Goal: Transaction & Acquisition: Purchase product/service

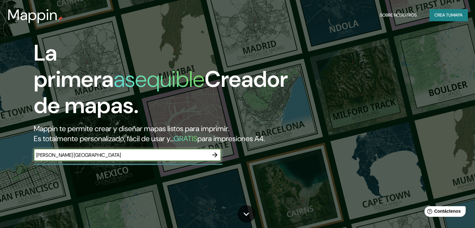
click at [59, 159] on input "Asunción Paraguay" at bounding box center [121, 154] width 175 height 7
type input "Asunción, Paraguay"
click at [212, 159] on icon "button" at bounding box center [214, 154] width 7 height 7
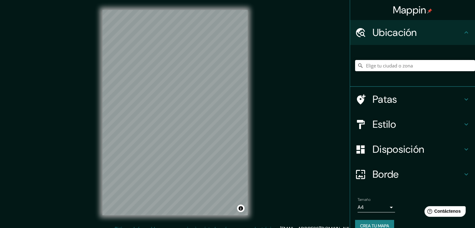
click at [413, 66] on input "Elige tu ciudad o zona" at bounding box center [415, 65] width 120 height 11
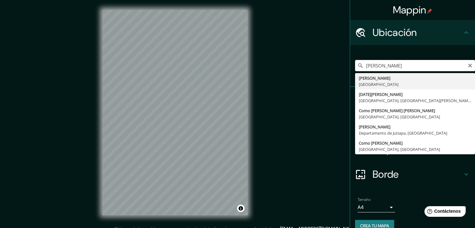
type input "Asunción, Paraguay"
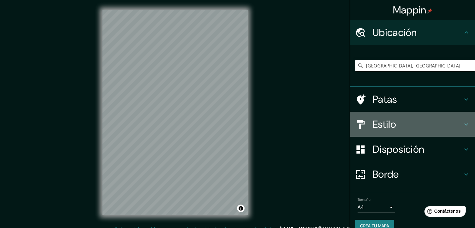
click at [427, 124] on h4 "Estilo" at bounding box center [417, 124] width 90 height 12
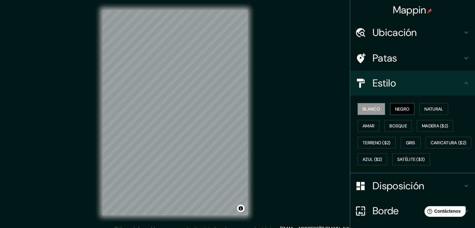
click at [398, 106] on font "Negro" at bounding box center [402, 109] width 15 height 6
click at [373, 109] on font "Blanco" at bounding box center [370, 109] width 17 height 6
click at [395, 107] on font "Negro" at bounding box center [402, 109] width 15 height 6
click at [424, 109] on font "Natural" at bounding box center [433, 109] width 19 height 6
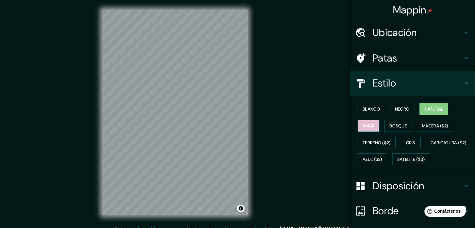
click at [362, 125] on font "Amar" at bounding box center [368, 126] width 12 height 6
click at [390, 129] on font "Bosque" at bounding box center [397, 126] width 17 height 8
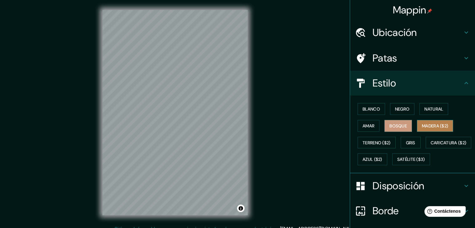
click at [427, 126] on font "Madera ($2)" at bounding box center [435, 126] width 26 height 6
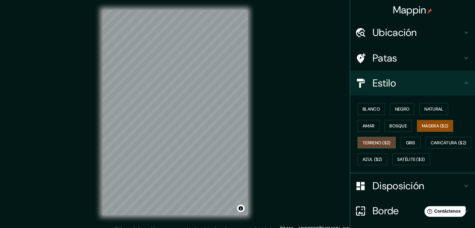
click at [373, 146] on button "Terreno ($2)" at bounding box center [376, 143] width 38 height 12
click at [410, 143] on font "Gris" at bounding box center [410, 143] width 9 height 6
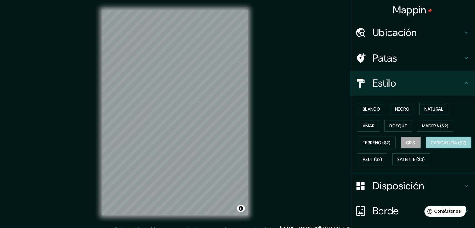
click at [430, 145] on font "Caricatura ($2)" at bounding box center [448, 143] width 36 height 6
click at [414, 144] on button "Gris" at bounding box center [410, 143] width 20 height 12
click at [364, 109] on font "Blanco" at bounding box center [370, 109] width 17 height 6
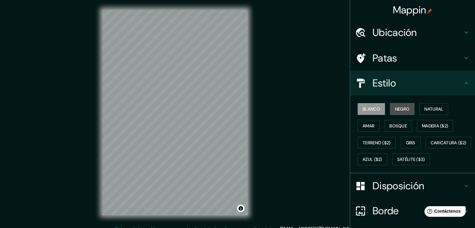
click at [399, 106] on font "Negro" at bounding box center [402, 109] width 15 height 6
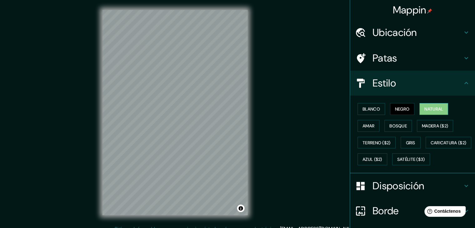
click at [424, 107] on font "Natural" at bounding box center [433, 109] width 19 height 6
click at [362, 126] on font "Amar" at bounding box center [368, 126] width 12 height 6
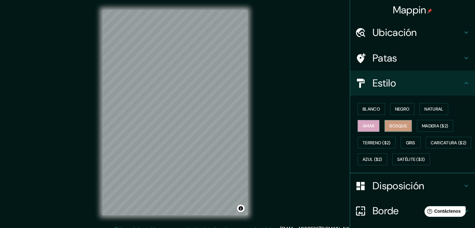
click at [389, 123] on font "Bosque" at bounding box center [397, 126] width 17 height 6
click at [430, 123] on font "Madera ($2)" at bounding box center [435, 126] width 26 height 6
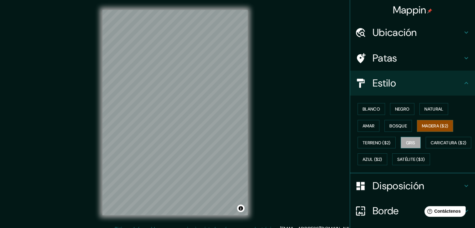
click at [411, 140] on font "Gris" at bounding box center [410, 143] width 9 height 6
click at [430, 145] on font "Caricatura ($2)" at bounding box center [448, 143] width 36 height 6
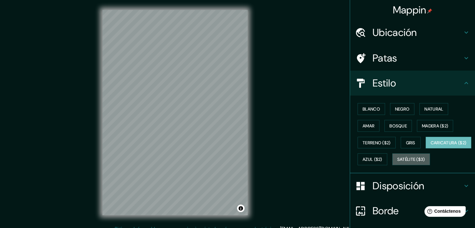
drag, startPoint x: 374, startPoint y: 176, endPoint x: 377, endPoint y: 150, distance: 26.0
click at [397, 162] on font "Satélite ($3)" at bounding box center [411, 160] width 28 height 6
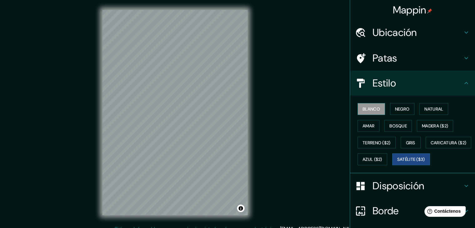
click at [368, 109] on font "Blanco" at bounding box center [370, 109] width 17 height 6
click at [397, 108] on font "Negro" at bounding box center [402, 109] width 15 height 6
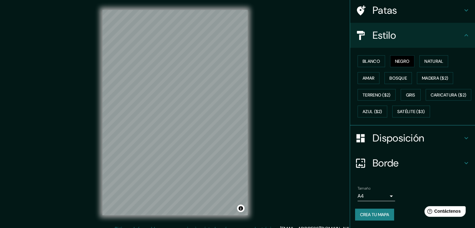
scroll to position [62, 0]
click at [383, 170] on div "Borde" at bounding box center [412, 162] width 125 height 25
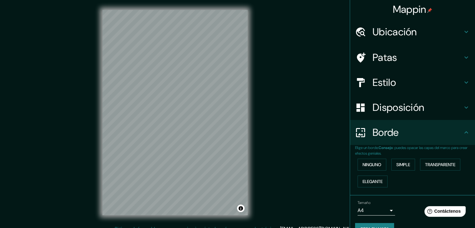
scroll to position [0, 0]
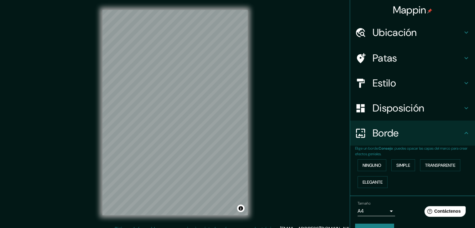
click at [394, 60] on h4 "Patas" at bounding box center [417, 58] width 90 height 12
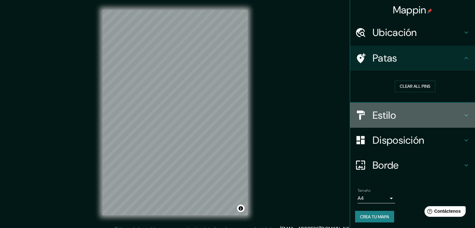
click at [379, 109] on font "Estilo" at bounding box center [383, 115] width 23 height 13
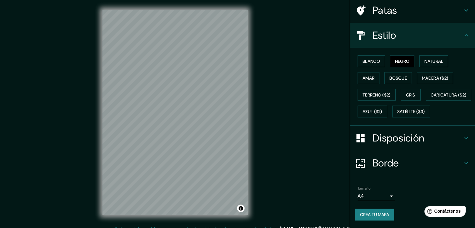
click at [386, 128] on div "Disposición" at bounding box center [412, 137] width 125 height 25
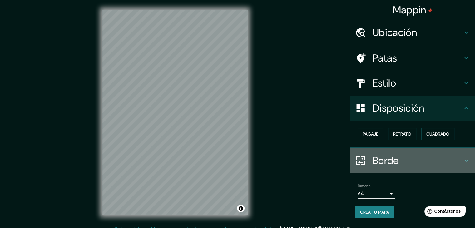
click at [392, 160] on font "Borde" at bounding box center [385, 160] width 26 height 13
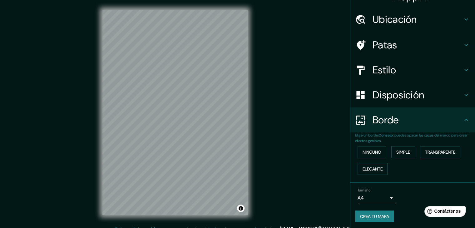
scroll to position [14, 0]
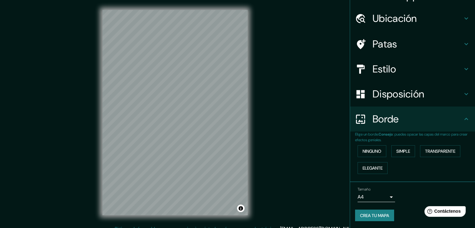
click at [366, 193] on body "Mappin Ubicación Asunción, Paraguay Patas Estilo Disposición Borde Elige un bor…" at bounding box center [237, 114] width 475 height 228
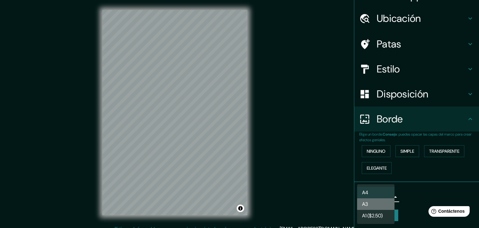
click at [376, 204] on li "A3" at bounding box center [375, 204] width 37 height 12
type input "a4"
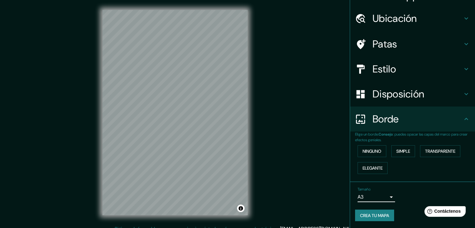
click at [374, 214] on font "Crea tu mapa" at bounding box center [374, 215] width 29 height 6
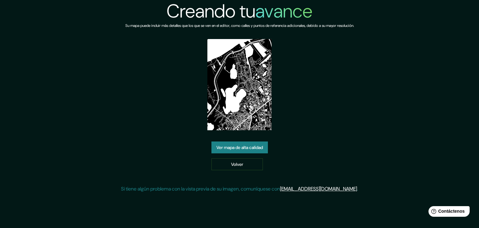
click at [260, 148] on font "Ver mapa de alta calidad" at bounding box center [240, 147] width 46 height 6
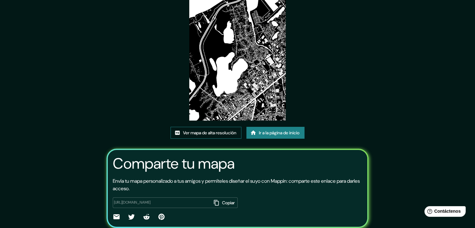
scroll to position [66, 0]
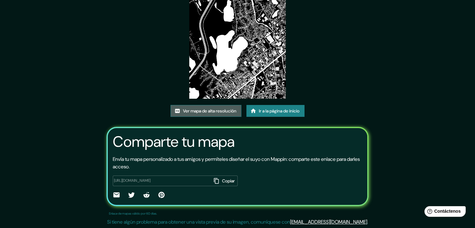
click at [217, 107] on font "Ver mapa de alta resolución" at bounding box center [209, 111] width 53 height 8
